Goal: Check status: Check status

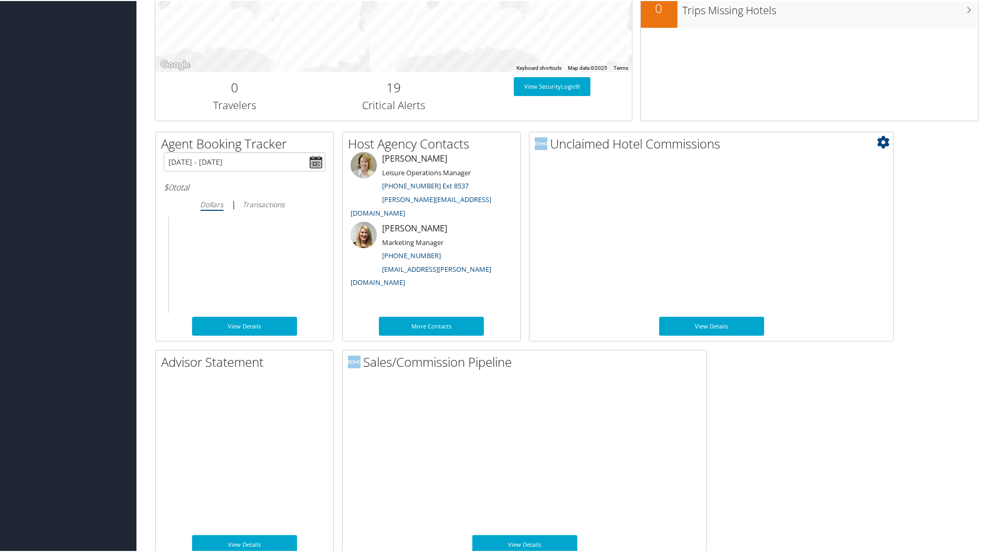
scroll to position [436, 0]
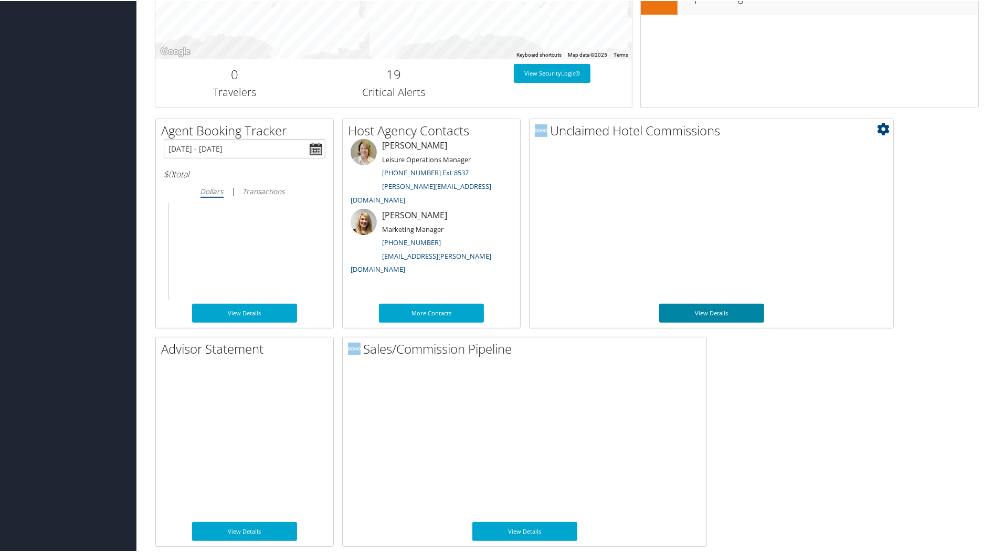
click at [694, 308] on link "View Details" at bounding box center [711, 312] width 105 height 19
